Goal: Use online tool/utility: Utilize a website feature to perform a specific function

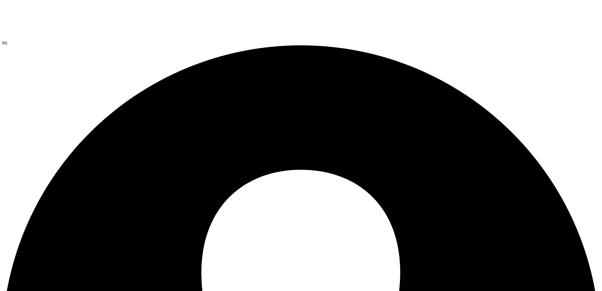
radio input "true"
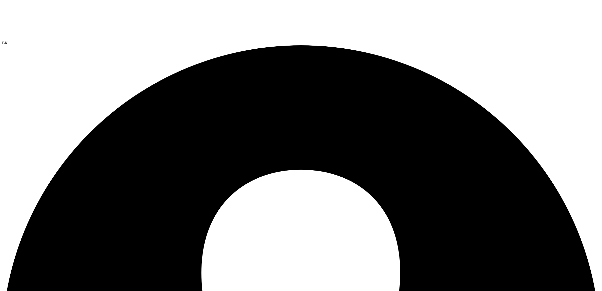
radio input "true"
radio input "false"
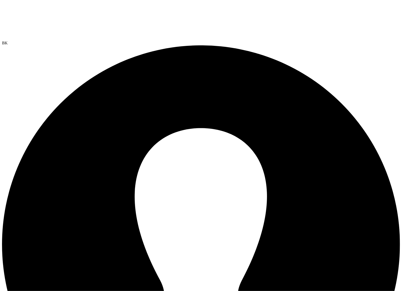
radio input "true"
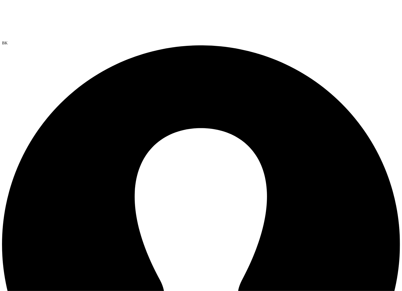
radio input "true"
radio input "false"
